Goal: Check status

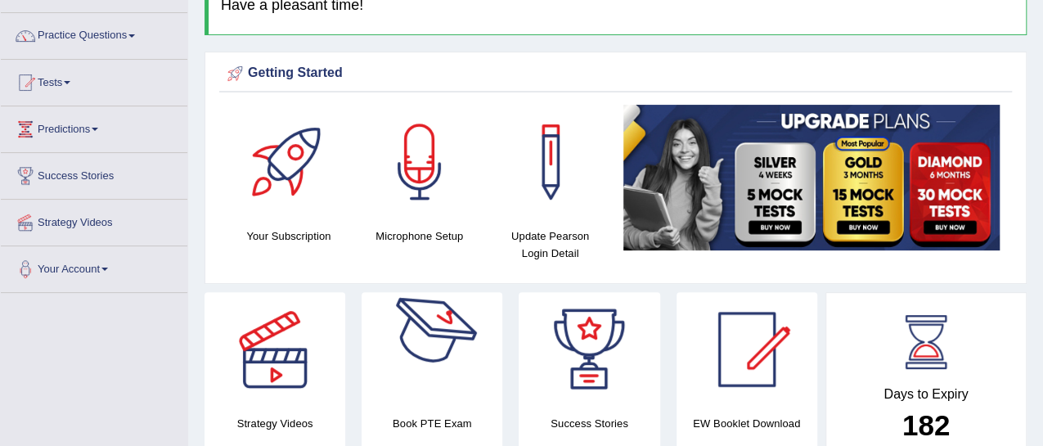
scroll to position [78, 0]
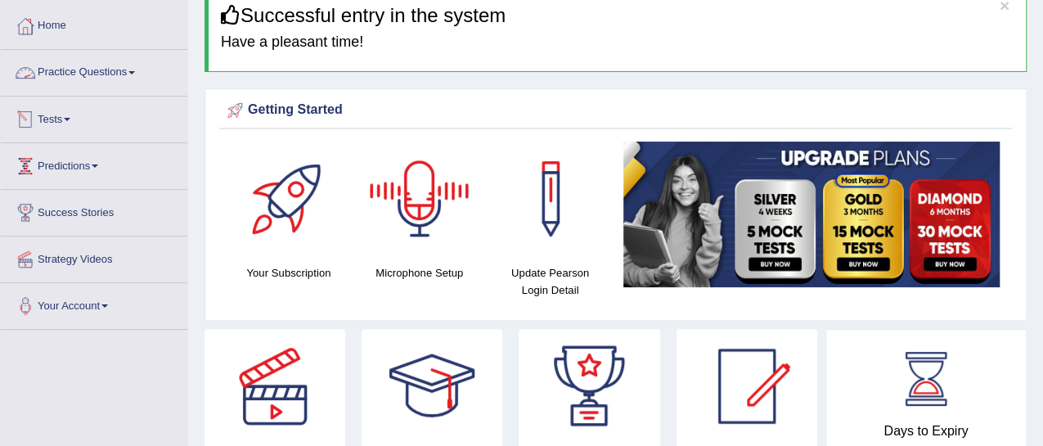
click at [57, 119] on link "Tests" at bounding box center [94, 117] width 186 height 41
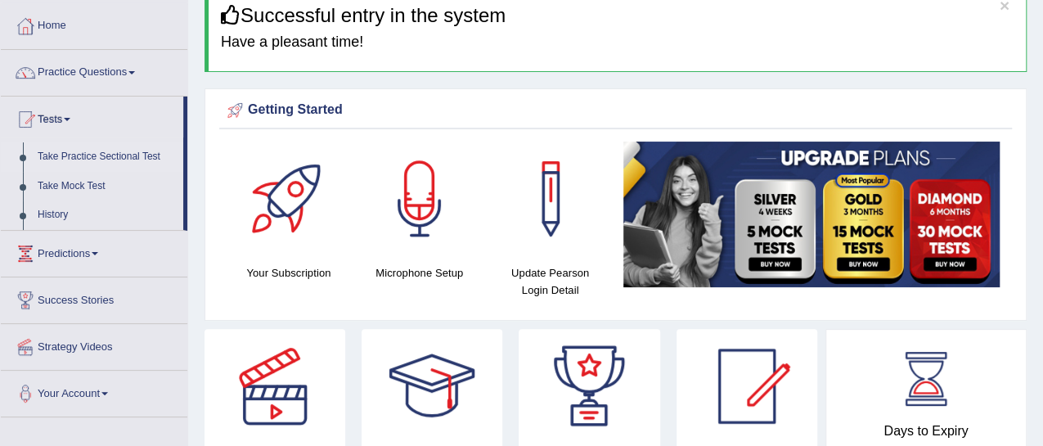
click at [94, 154] on link "Take Practice Sectional Test" at bounding box center [106, 156] width 153 height 29
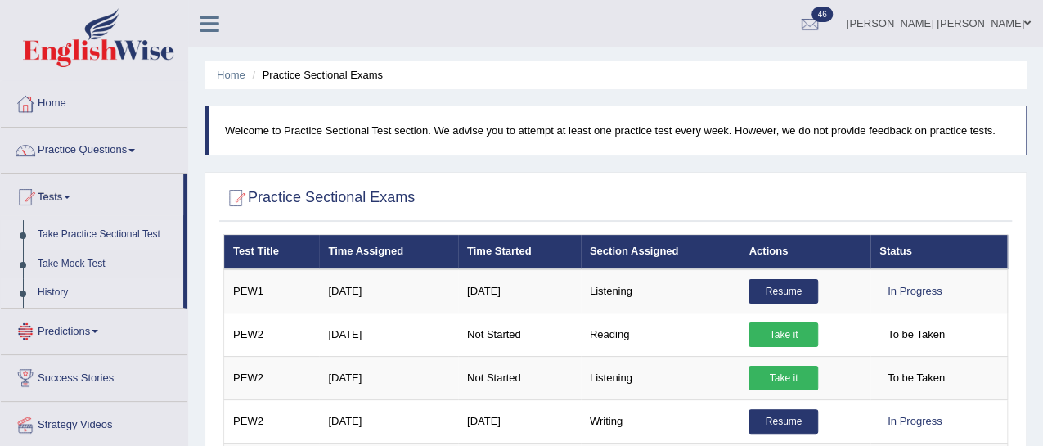
click at [56, 292] on link "History" at bounding box center [106, 292] width 153 height 29
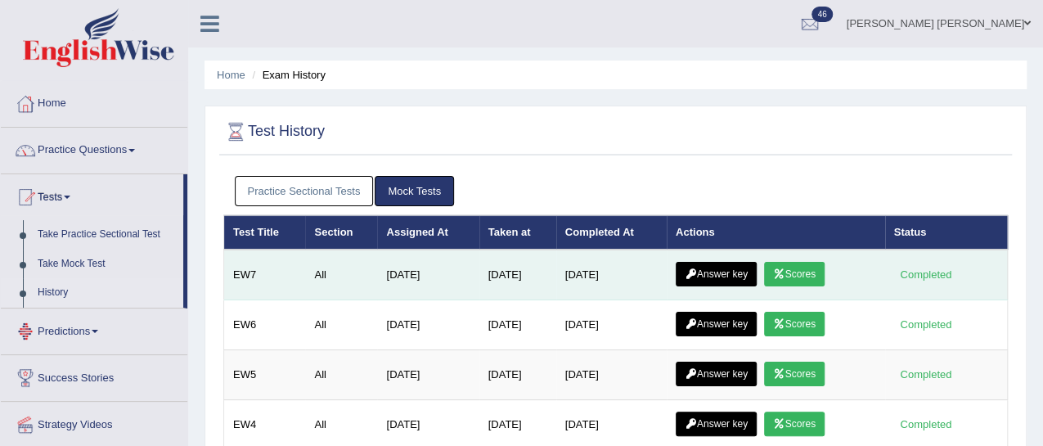
click at [790, 277] on link "Scores" at bounding box center [794, 274] width 61 height 25
